Goal: Information Seeking & Learning: Learn about a topic

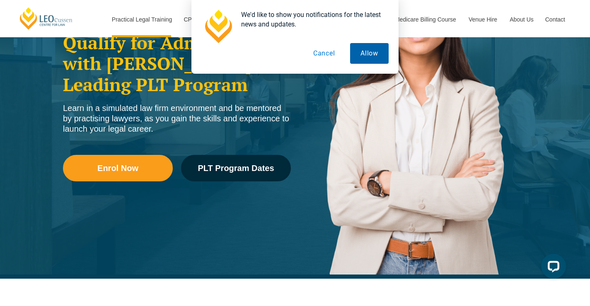
click at [363, 54] on button "Allow" at bounding box center [369, 53] width 39 height 21
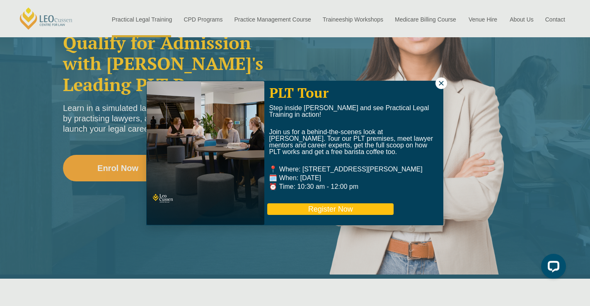
click at [329, 211] on button "Register Now" at bounding box center [330, 209] width 126 height 12
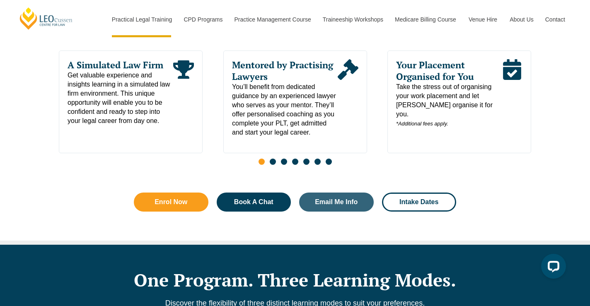
scroll to position [465, 0]
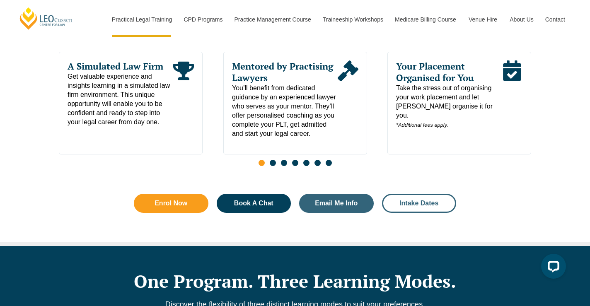
click at [400, 207] on span "Intake Dates" at bounding box center [418, 203] width 39 height 7
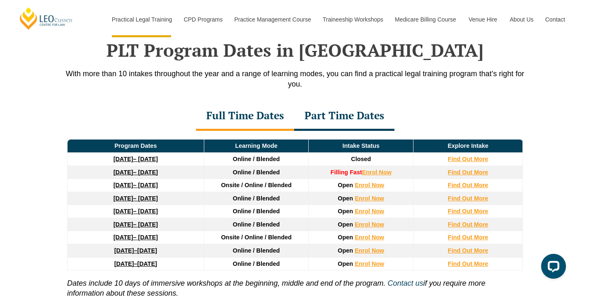
scroll to position [1081, 0]
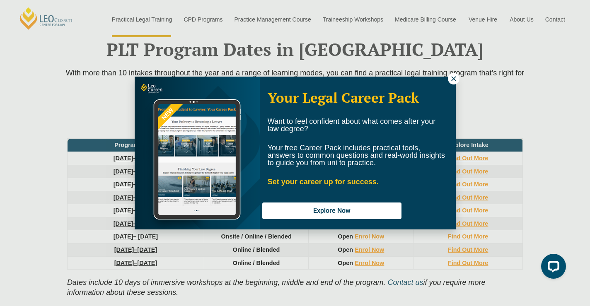
click at [452, 77] on icon at bounding box center [453, 78] width 7 height 7
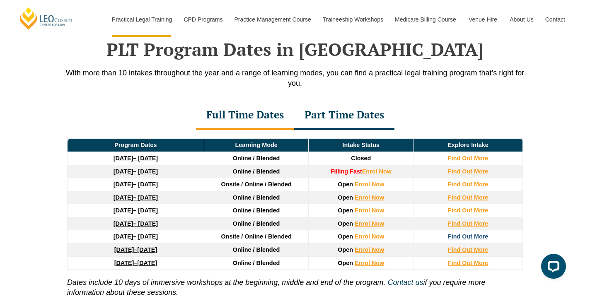
click at [467, 238] on strong "Find Out More" at bounding box center [468, 236] width 41 height 7
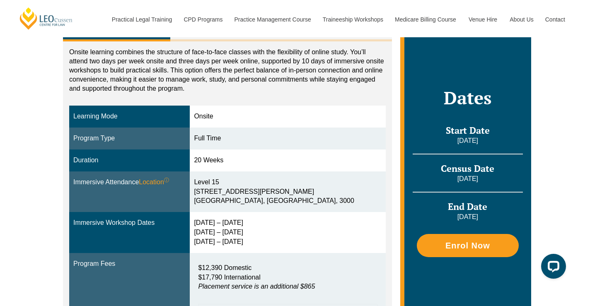
scroll to position [169, 0]
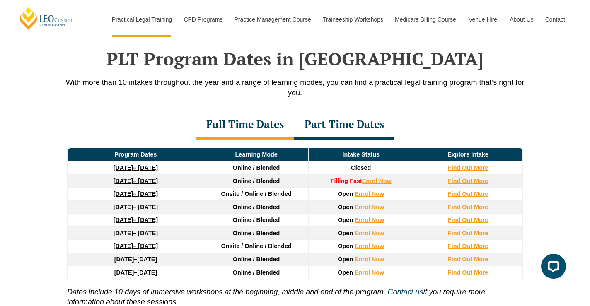
scroll to position [1075, 0]
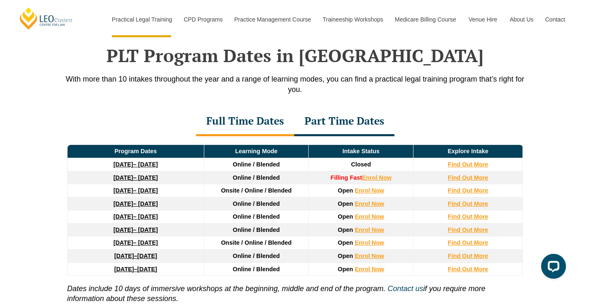
click at [359, 122] on div "Part Time Dates" at bounding box center [344, 121] width 100 height 29
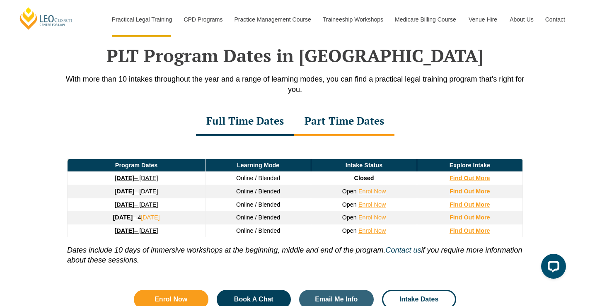
click at [158, 193] on link "[DATE] – [DATE]" at bounding box center [137, 191] width 44 height 7
